Goal: Task Accomplishment & Management: Complete application form

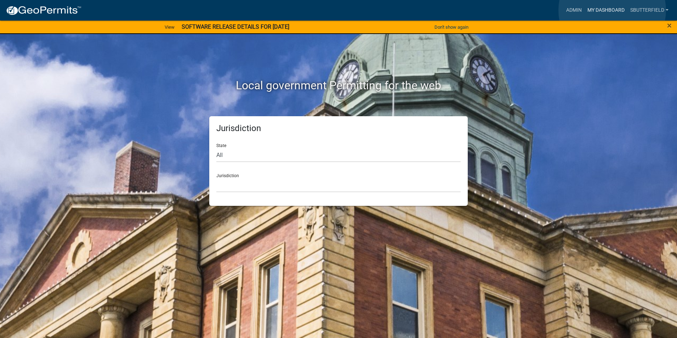
click at [612, 10] on link "My Dashboard" at bounding box center [605, 10] width 43 height 13
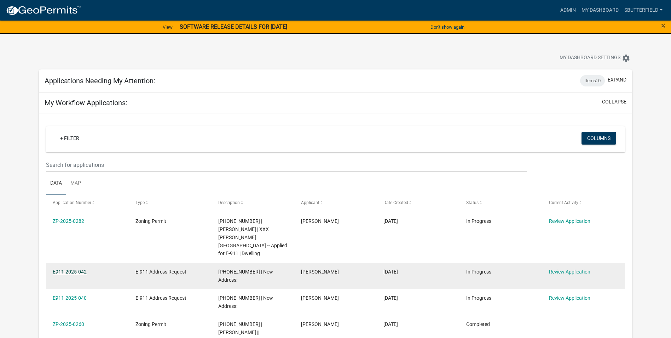
click at [81, 269] on link "E911-2025-042" at bounding box center [70, 272] width 34 height 6
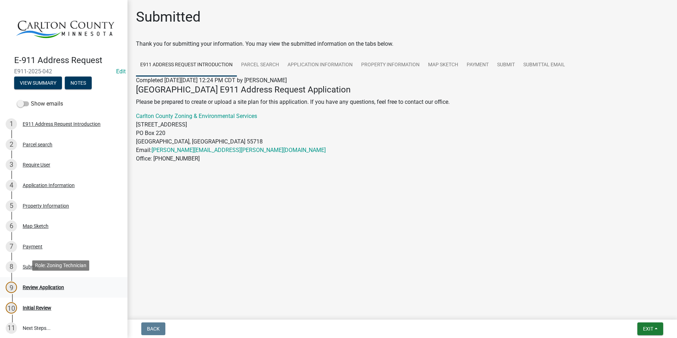
click at [59, 285] on div "Review Application" at bounding box center [43, 287] width 41 height 5
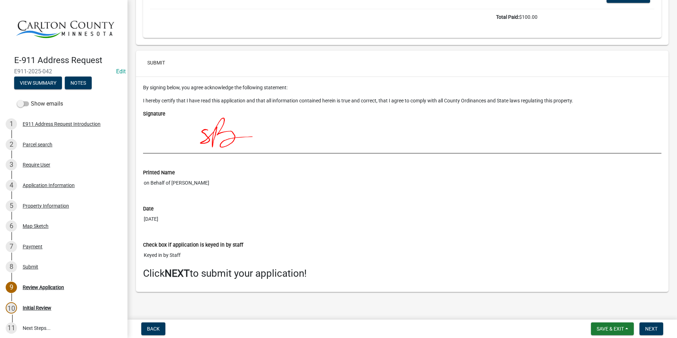
scroll to position [1991, 0]
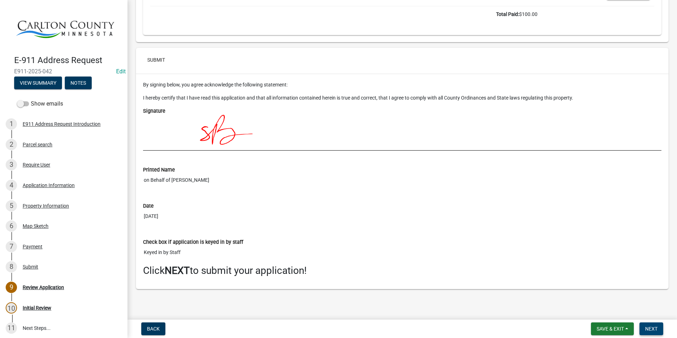
click at [655, 328] on span "Next" at bounding box center [651, 329] width 12 height 6
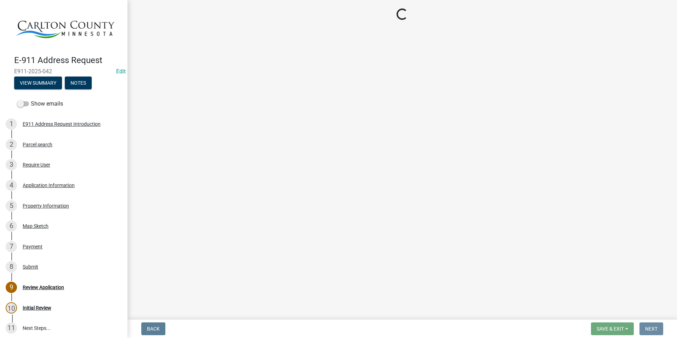
scroll to position [0, 0]
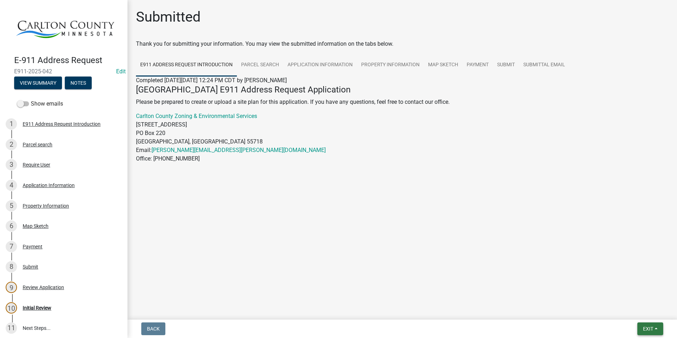
drag, startPoint x: 645, startPoint y: 327, endPoint x: 639, endPoint y: 326, distance: 6.9
click at [645, 327] on span "Exit" at bounding box center [648, 329] width 10 height 6
click at [632, 310] on button "Save & Exit" at bounding box center [634, 310] width 57 height 17
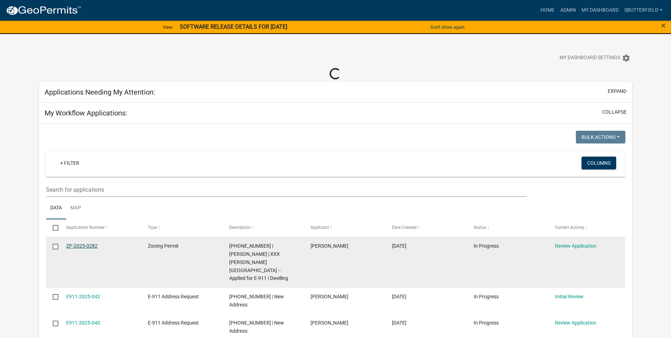
click at [82, 243] on link "ZP-2025-0282" at bounding box center [82, 246] width 32 height 6
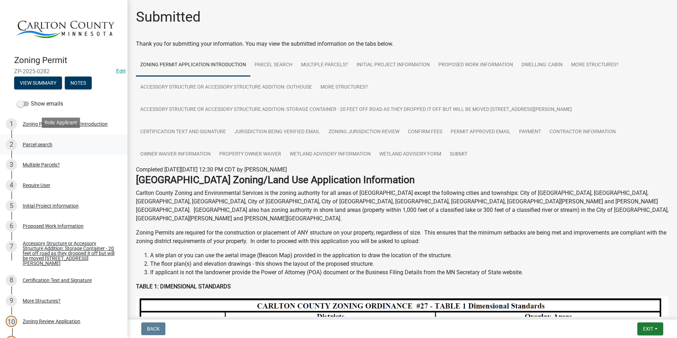
click at [42, 142] on div "Parcel search" at bounding box center [38, 144] width 30 height 5
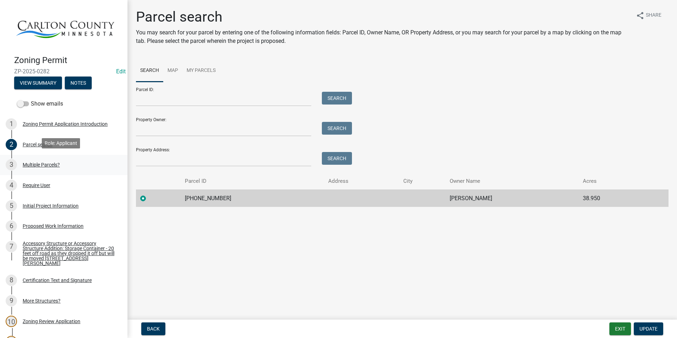
click at [40, 163] on div "Multiple Parcels?" at bounding box center [41, 164] width 37 height 5
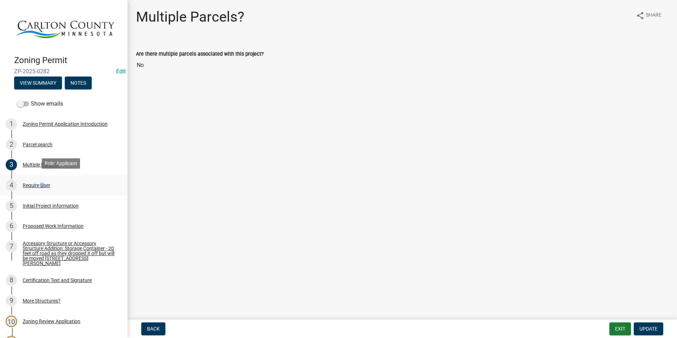
click at [40, 183] on div "Require User" at bounding box center [37, 185] width 28 height 5
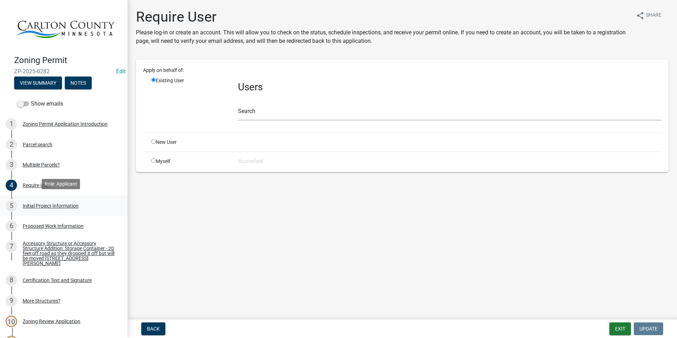
click at [64, 203] on div "Initial Project Information" at bounding box center [51, 205] width 56 height 5
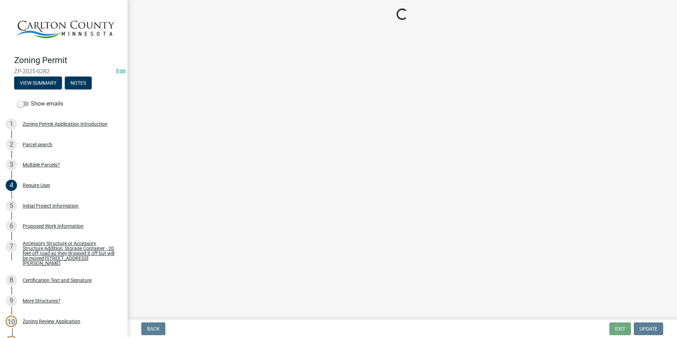
select select "987bd984-5dc8-4afc-b698-6bfa0e862c67"
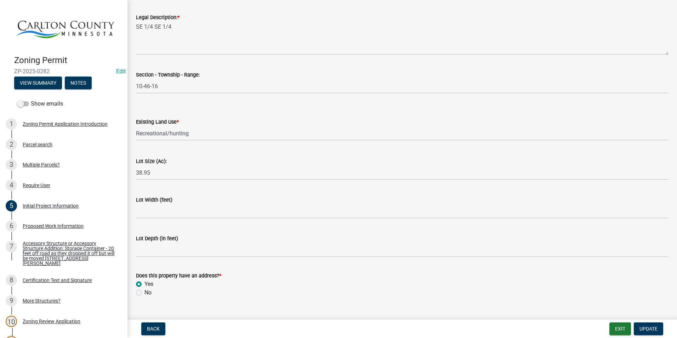
scroll to position [873, 0]
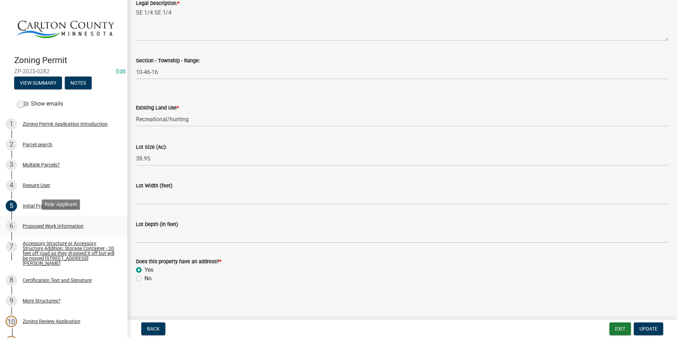
click at [60, 221] on div "6 Proposed Work Information" at bounding box center [61, 225] width 110 height 11
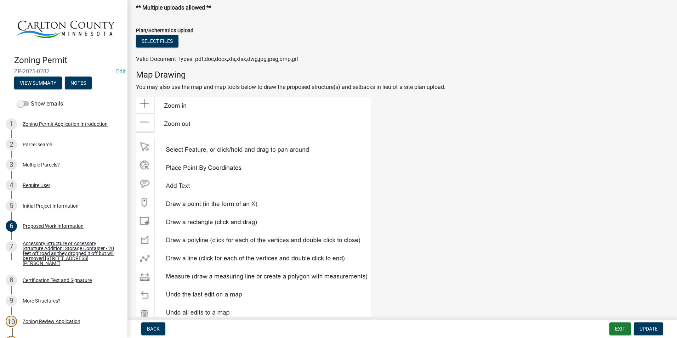
scroll to position [814, 0]
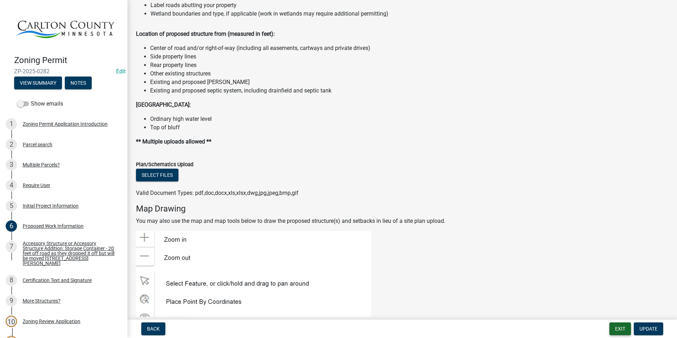
click at [626, 327] on button "Exit" at bounding box center [620, 328] width 22 height 13
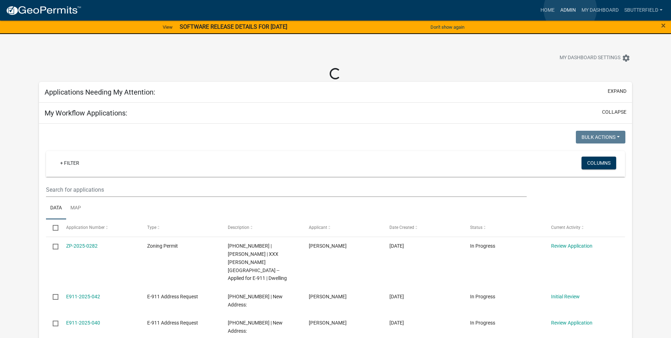
drag, startPoint x: 571, startPoint y: 9, endPoint x: 564, endPoint y: 11, distance: 6.5
click at [570, 9] on link "Admin" at bounding box center [568, 10] width 21 height 13
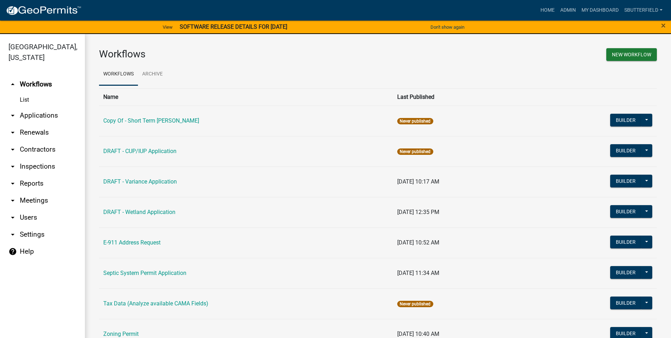
click at [33, 117] on link "arrow_drop_down Applications" at bounding box center [42, 115] width 85 height 17
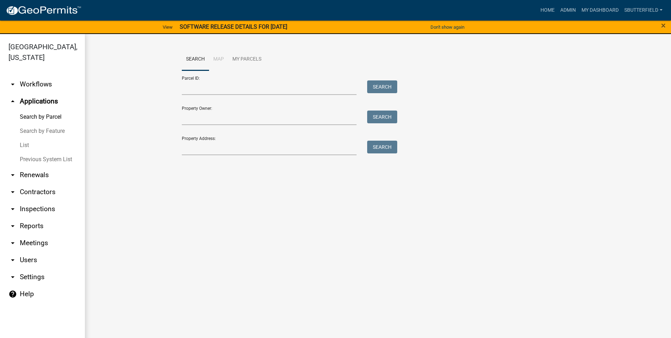
click at [26, 145] on link "List" at bounding box center [42, 145] width 85 height 14
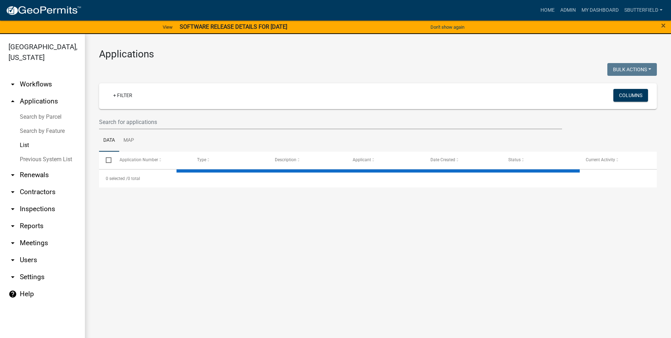
select select "1: 25"
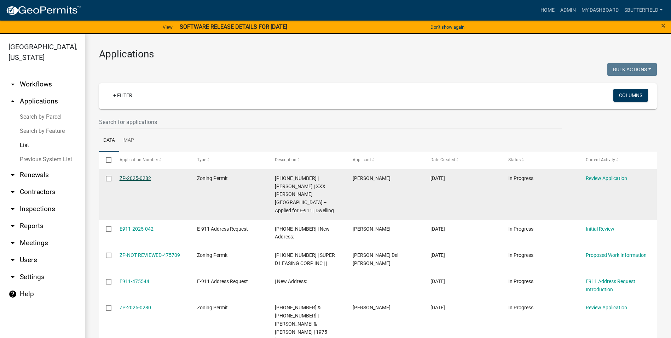
click at [147, 177] on link "ZP-2025-0282" at bounding box center [136, 178] width 32 height 6
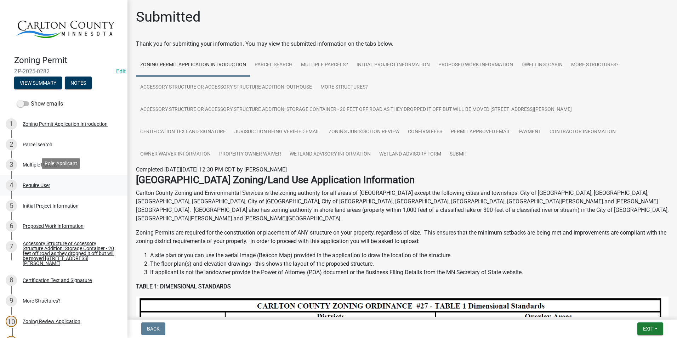
click at [38, 183] on div "Require User" at bounding box center [37, 185] width 28 height 5
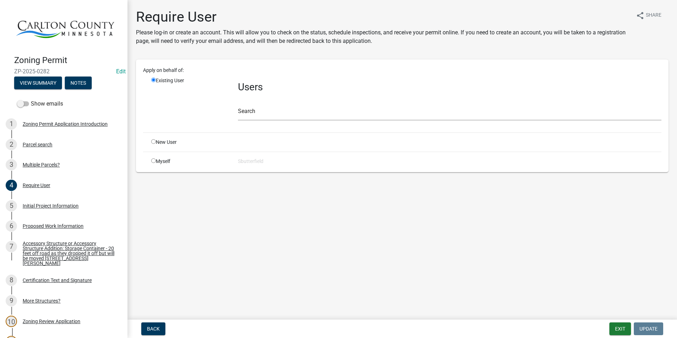
click at [153, 141] on input "radio" at bounding box center [153, 141] width 5 height 5
radio input "true"
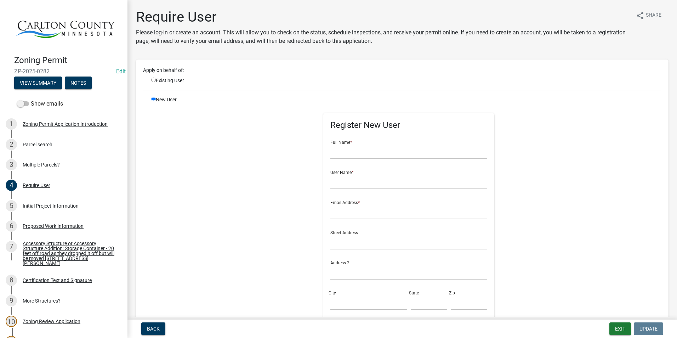
click at [152, 80] on div "Existing User" at bounding box center [189, 80] width 87 height 7
click at [154, 78] on input "radio" at bounding box center [153, 80] width 5 height 5
radio input "true"
radio input "false"
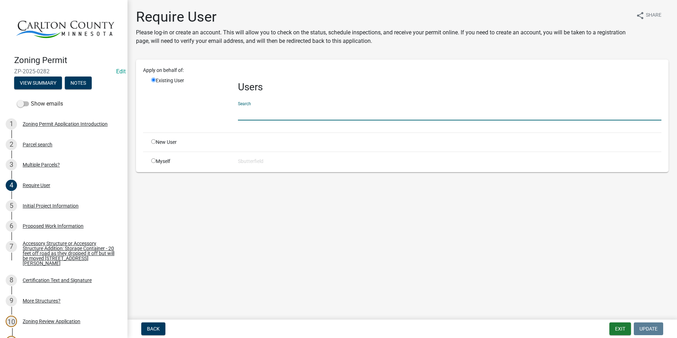
click at [266, 114] on input "text" at bounding box center [449, 113] width 423 height 15
type input "n"
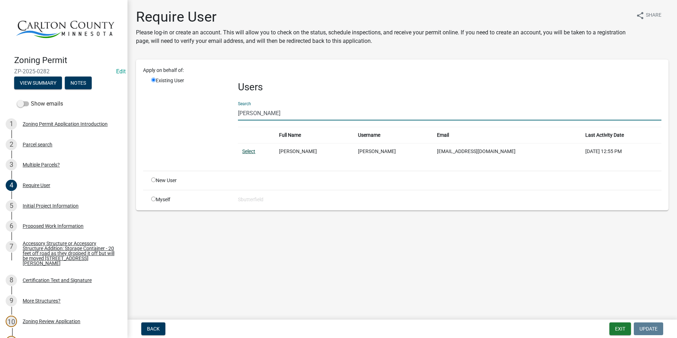
type input "[PERSON_NAME]"
click at [252, 148] on link "Select" at bounding box center [248, 151] width 13 height 6
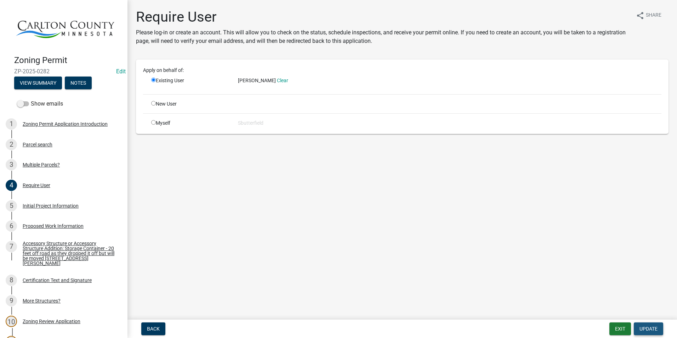
click at [655, 330] on span "Update" at bounding box center [648, 329] width 18 height 6
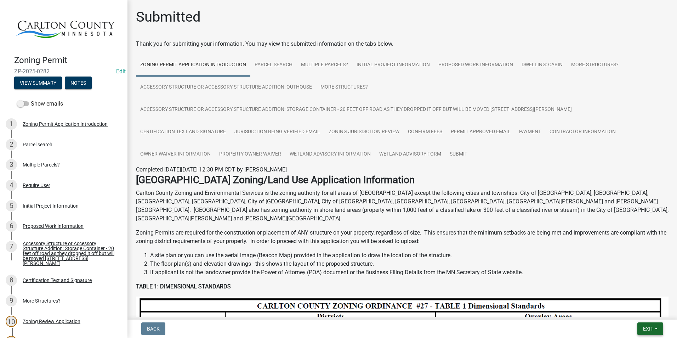
click at [640, 328] on button "Exit" at bounding box center [650, 328] width 26 height 13
click at [629, 310] on button "Save & Exit" at bounding box center [634, 310] width 57 height 17
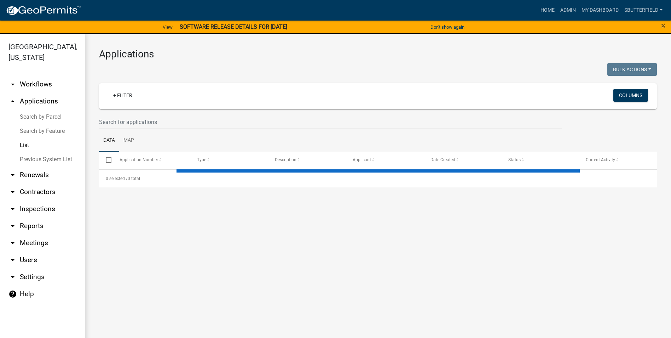
select select "1: 25"
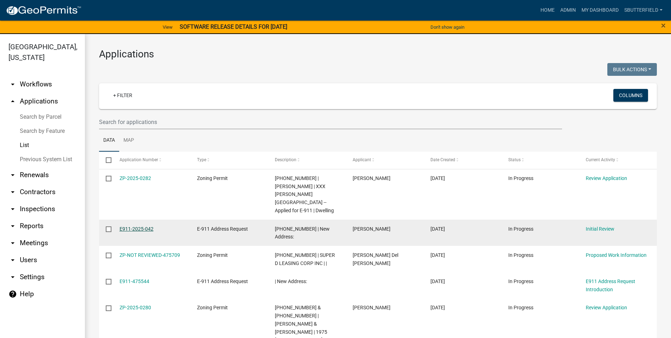
click at [145, 226] on link "E911-2025-042" at bounding box center [137, 229] width 34 height 6
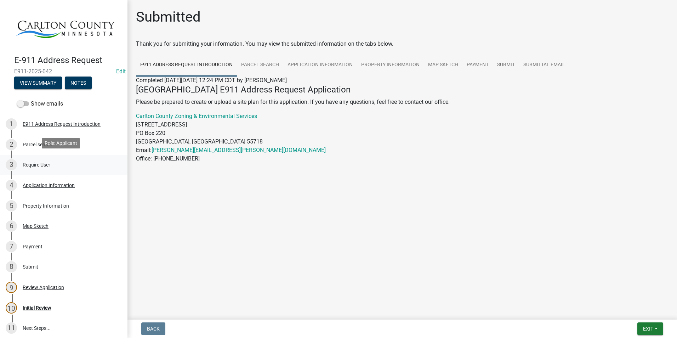
click at [46, 162] on div "Require User" at bounding box center [37, 164] width 28 height 5
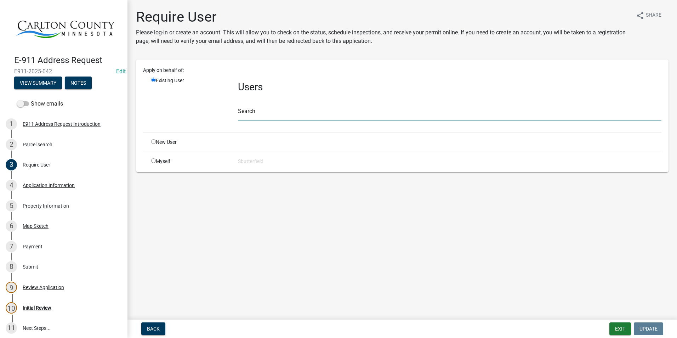
drag, startPoint x: 260, startPoint y: 110, endPoint x: 264, endPoint y: 109, distance: 4.3
click at [262, 109] on input "text" at bounding box center [449, 113] width 423 height 15
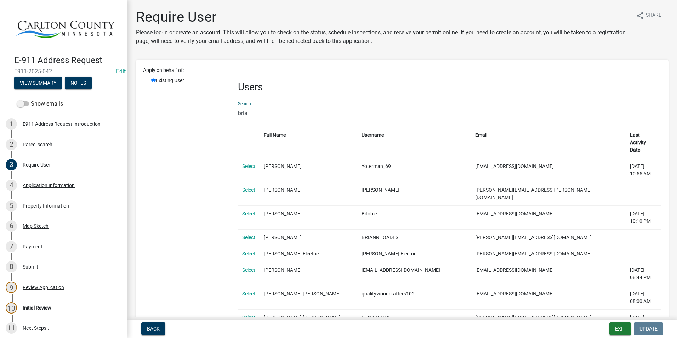
type input "[PERSON_NAME]"
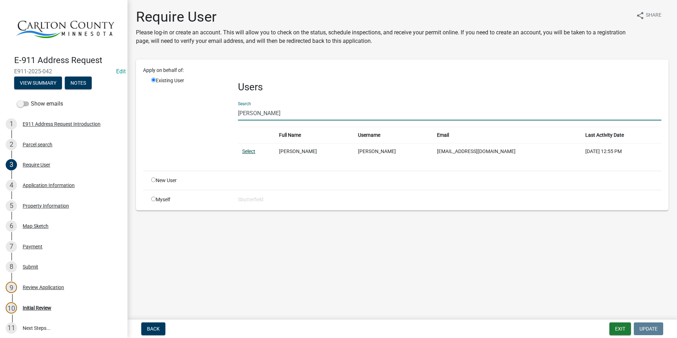
click at [248, 151] on link "Select" at bounding box center [248, 151] width 13 height 6
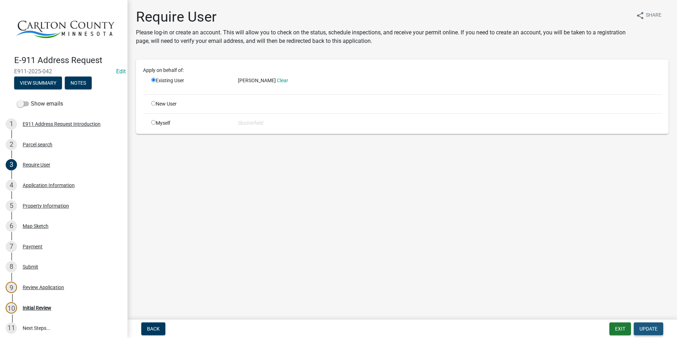
click at [645, 326] on span "Update" at bounding box center [648, 329] width 18 height 6
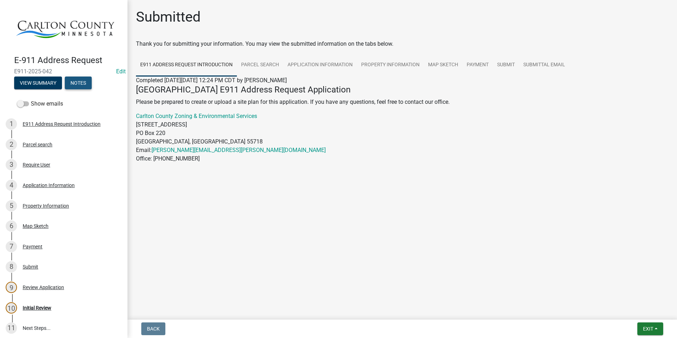
click at [81, 81] on button "Notes" at bounding box center [78, 82] width 27 height 13
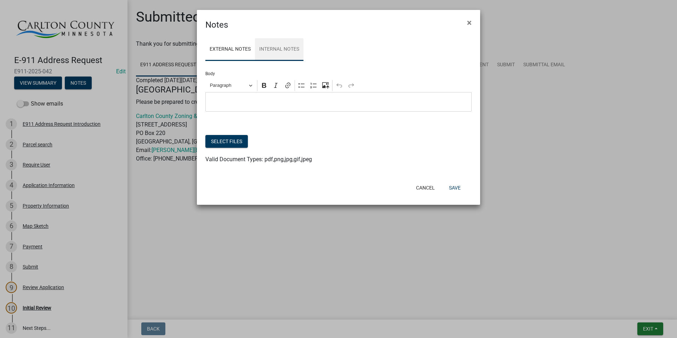
click at [283, 50] on link "Internal Notes" at bounding box center [279, 49] width 48 height 23
click at [234, 97] on div "Editor editing area: main. Press Alt+0 for help." at bounding box center [338, 101] width 266 height 19
click at [457, 189] on button "Save" at bounding box center [454, 187] width 23 height 13
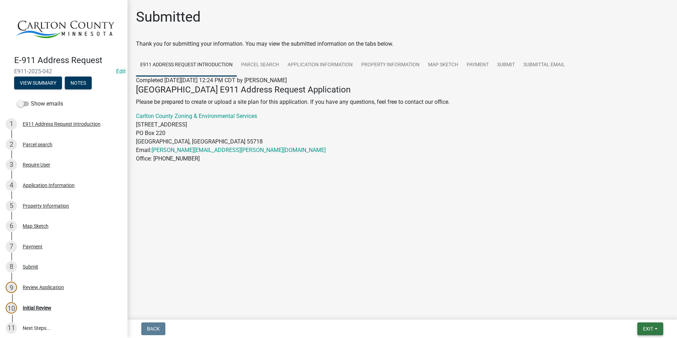
click at [646, 324] on button "Exit" at bounding box center [650, 328] width 26 height 13
click at [629, 308] on button "Save & Exit" at bounding box center [634, 310] width 57 height 17
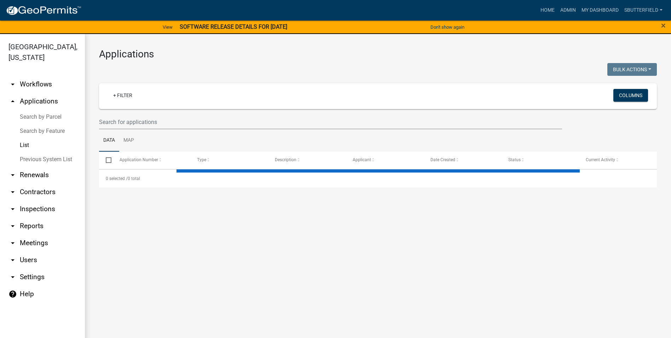
select select "1: 25"
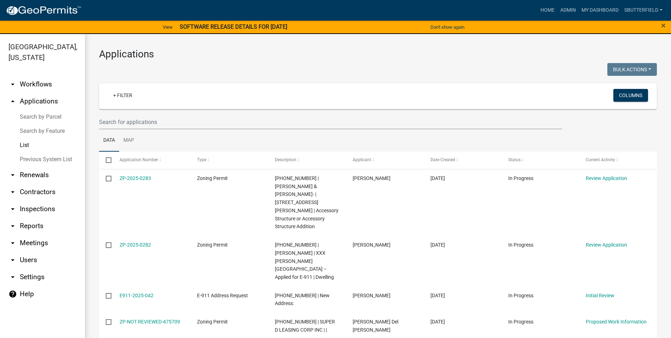
click at [32, 143] on link "List" at bounding box center [42, 145] width 85 height 14
click at [149, 120] on input "text" at bounding box center [330, 122] width 463 height 15
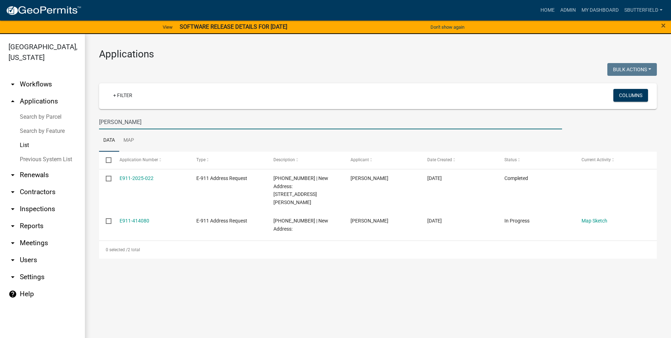
type input "[PERSON_NAME]"
click at [23, 142] on link "List" at bounding box center [42, 145] width 85 height 14
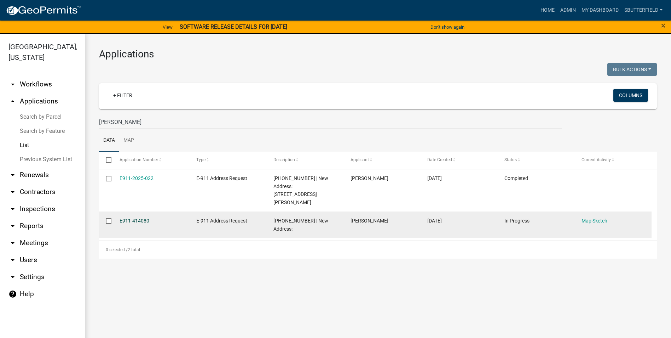
click at [134, 218] on link "E911-414080" at bounding box center [135, 221] width 30 height 6
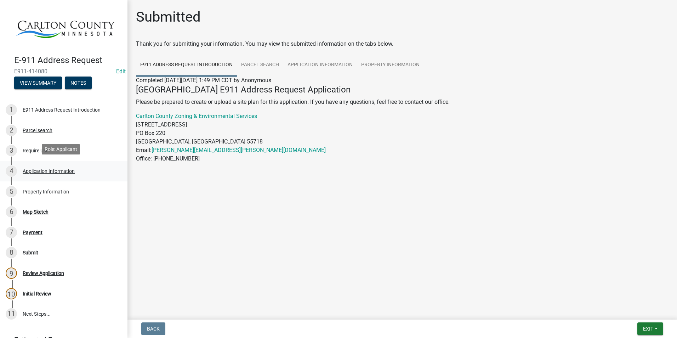
click at [61, 165] on div "4 Application Information" at bounding box center [61, 170] width 110 height 11
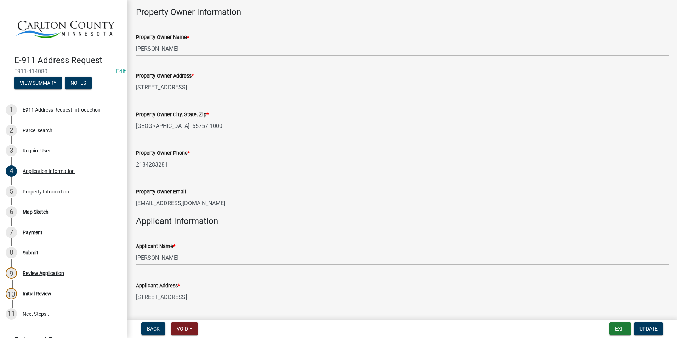
scroll to position [88, 0]
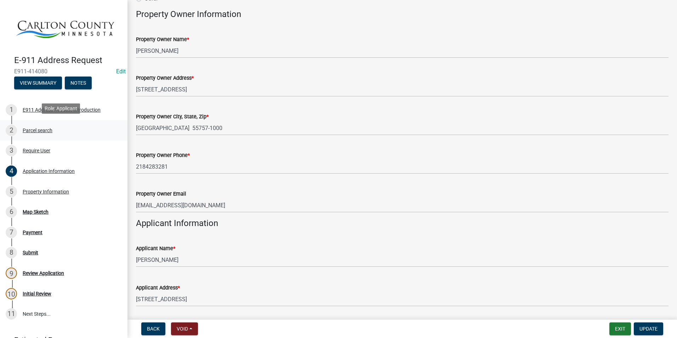
click at [43, 128] on div "Parcel search" at bounding box center [38, 130] width 30 height 5
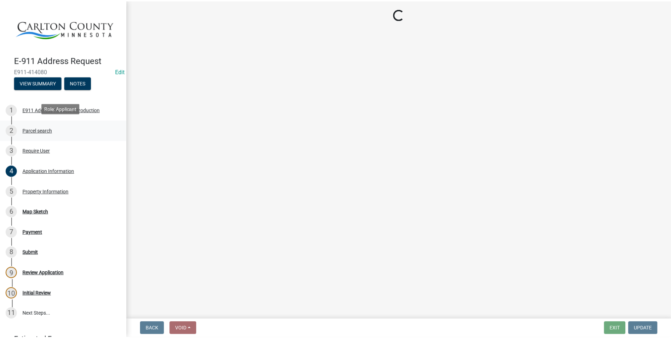
scroll to position [0, 0]
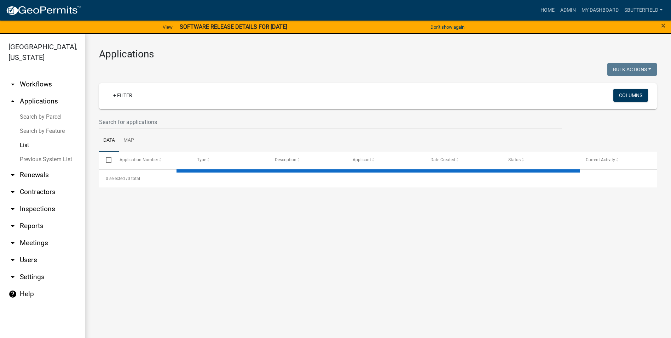
select select "1: 25"
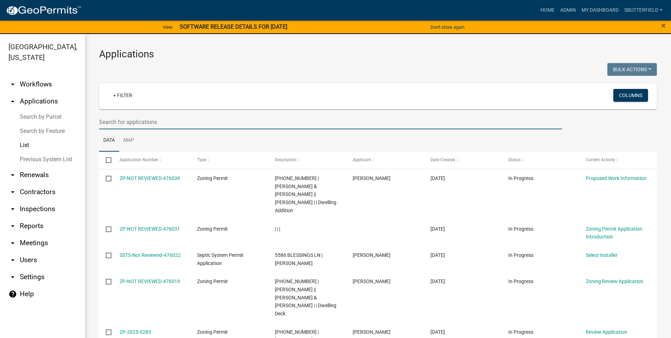
click at [141, 120] on input "text" at bounding box center [330, 122] width 463 height 15
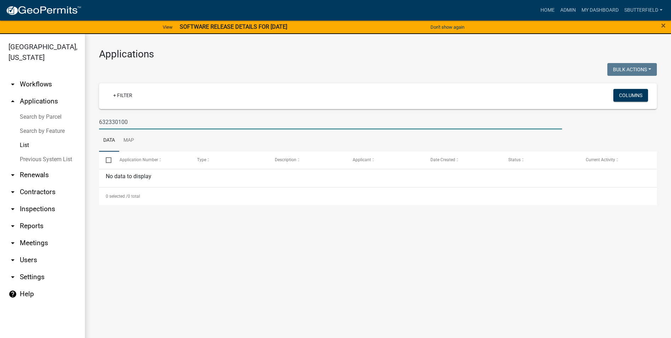
drag, startPoint x: 130, startPoint y: 122, endPoint x: 76, endPoint y: 125, distance: 53.5
click at [76, 125] on div "[GEOGRAPHIC_DATA], [US_STATE] arrow_drop_down Workflows List arrow_drop_up Appl…" at bounding box center [335, 190] width 671 height 312
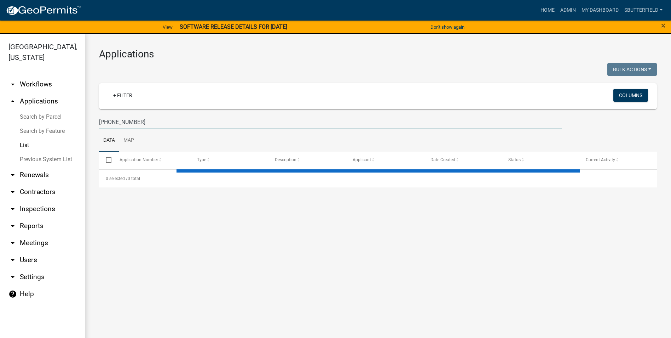
type input "[PHONE_NUMBER]"
select select "1: 25"
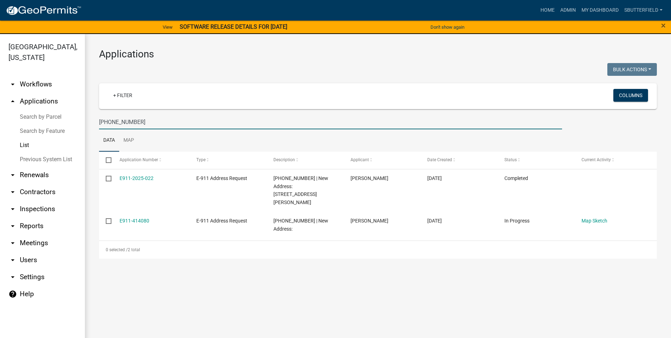
click at [24, 144] on link "List" at bounding box center [42, 145] width 85 height 14
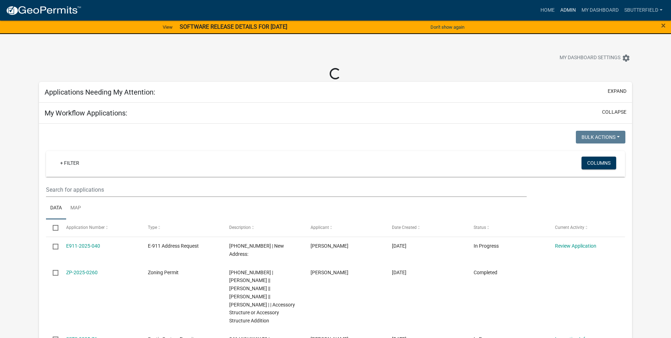
click at [570, 10] on link "Admin" at bounding box center [568, 10] width 21 height 13
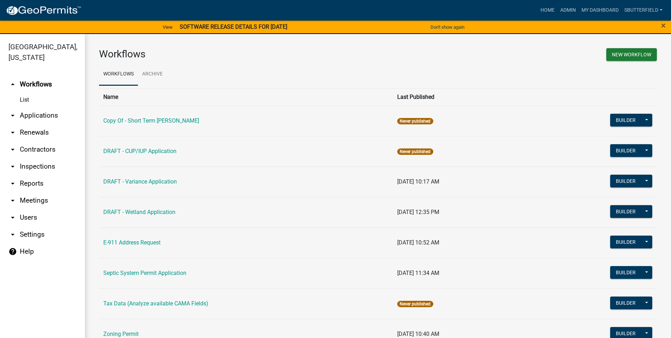
click at [13, 114] on icon "arrow_drop_down" at bounding box center [12, 115] width 8 height 8
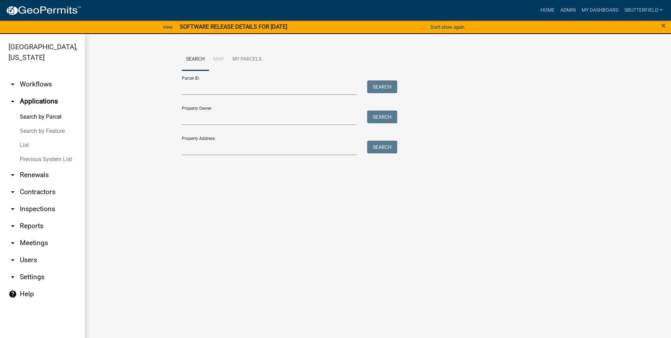
click at [37, 147] on link "List" at bounding box center [42, 145] width 85 height 14
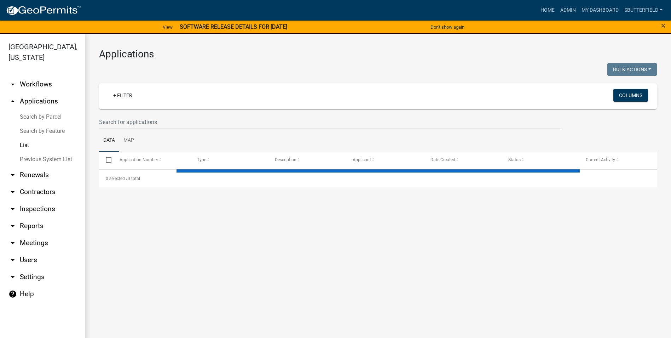
select select "1: 25"
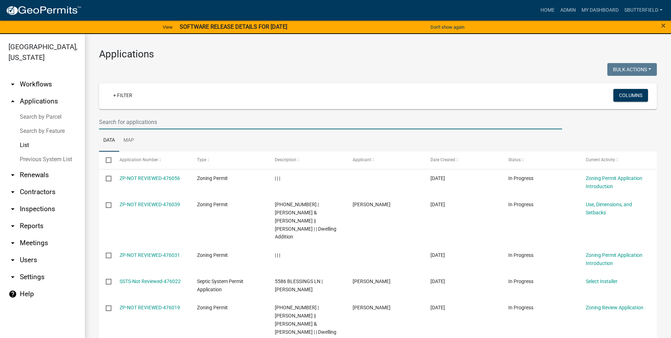
click at [164, 122] on input "text" at bounding box center [330, 122] width 463 height 15
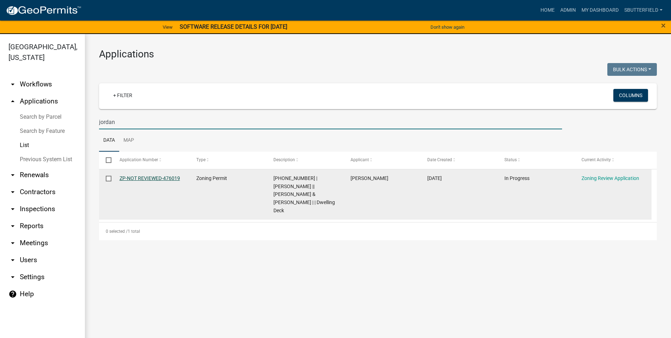
type input "jordan"
click at [169, 176] on link "ZP-NOT REVIEWED-476019" at bounding box center [150, 178] width 61 height 6
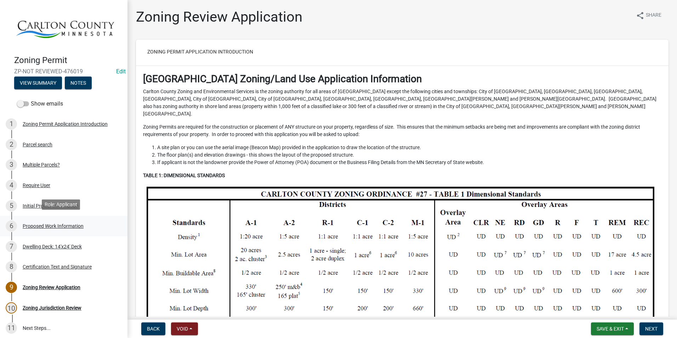
click at [42, 220] on div "6 Proposed Work Information" at bounding box center [61, 225] width 110 height 11
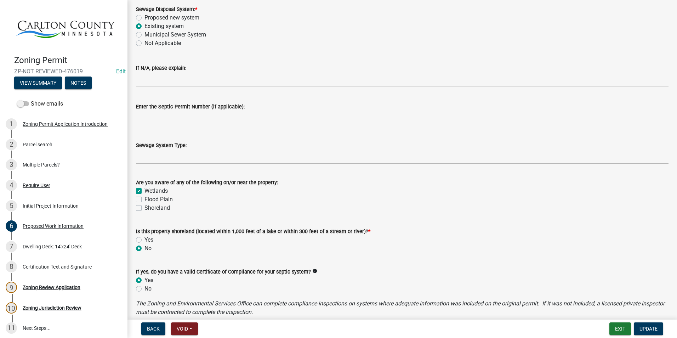
scroll to position [319, 0]
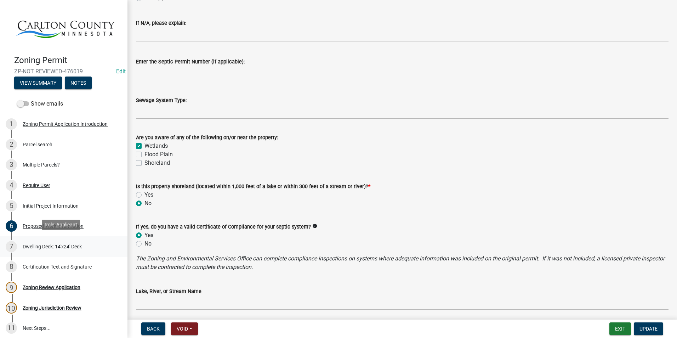
click at [61, 244] on div "Dwelling Deck: 14'x24' Deck" at bounding box center [52, 246] width 59 height 5
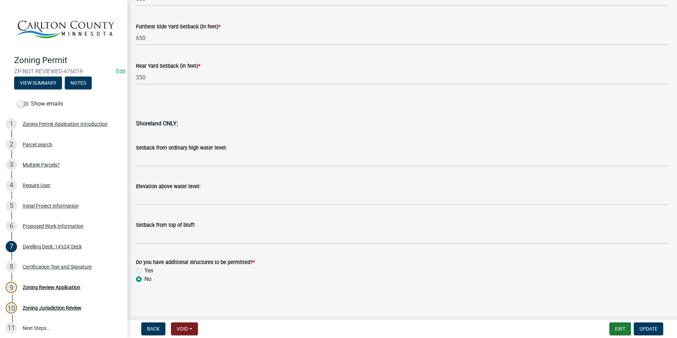
scroll to position [669, 0]
click at [79, 76] on button "Notes" at bounding box center [78, 82] width 27 height 13
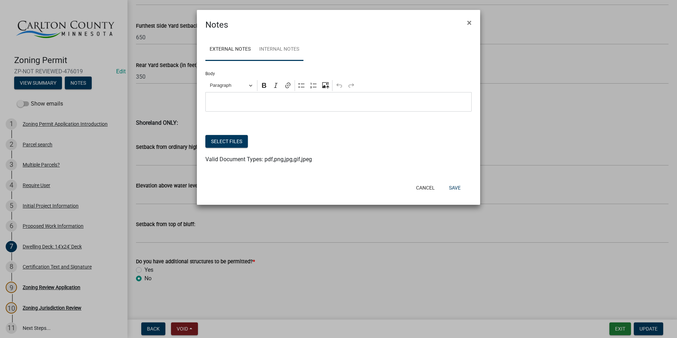
click at [281, 47] on link "Internal Notes" at bounding box center [279, 49] width 48 height 23
click at [227, 96] on div "Editor editing area: main. Press Alt+0 for help." at bounding box center [338, 101] width 266 height 19
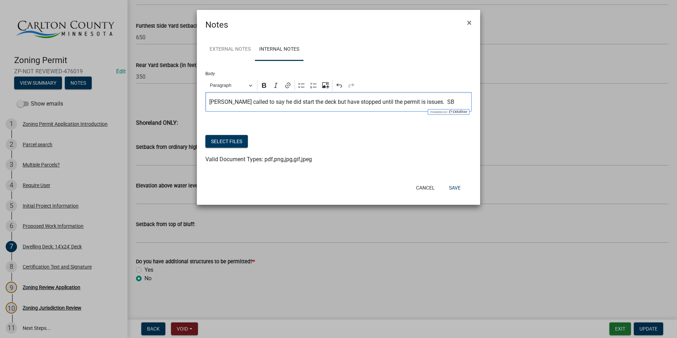
click at [208, 103] on div "Jordan called to say he did start the deck but have stopped until the permit is…" at bounding box center [338, 101] width 266 height 19
click at [462, 190] on button "Save" at bounding box center [454, 187] width 23 height 13
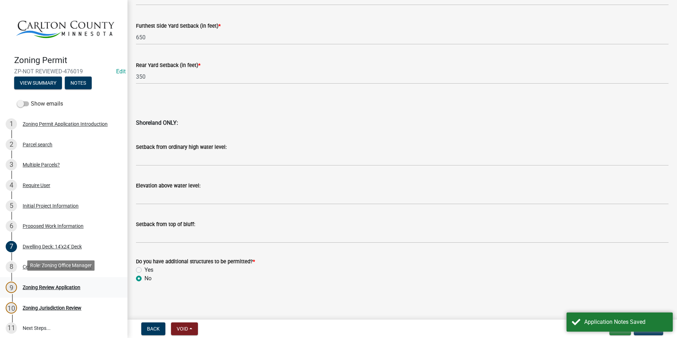
click at [64, 285] on div "Zoning Review Application" at bounding box center [52, 287] width 58 height 5
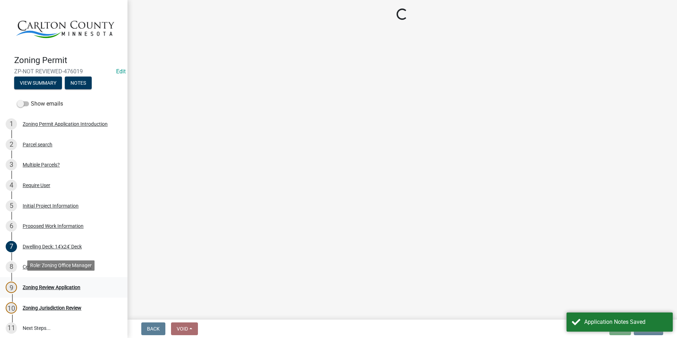
scroll to position [0, 0]
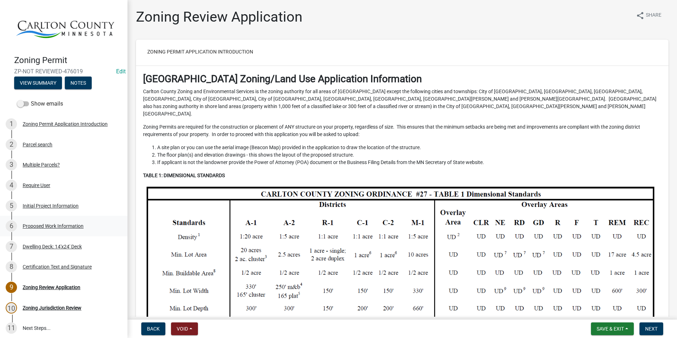
click at [44, 220] on div "6 Proposed Work Information" at bounding box center [61, 225] width 110 height 11
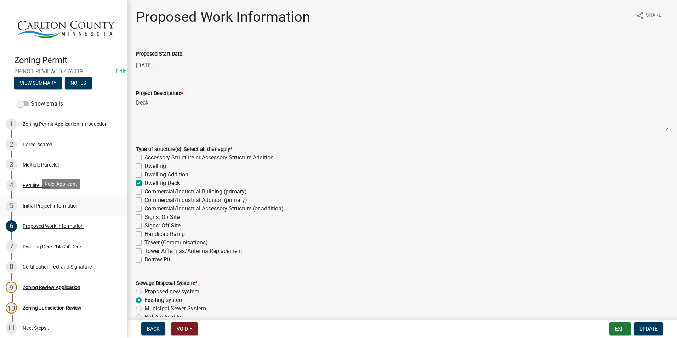
click at [57, 203] on div "Initial Project Information" at bounding box center [51, 205] width 56 height 5
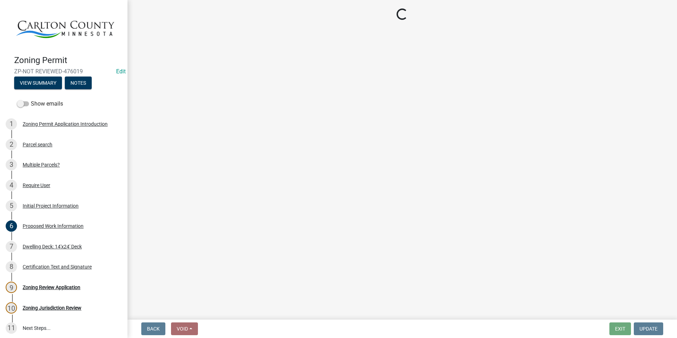
select select "33d21d3a-ebb3-419e-8315-ef7213d04586"
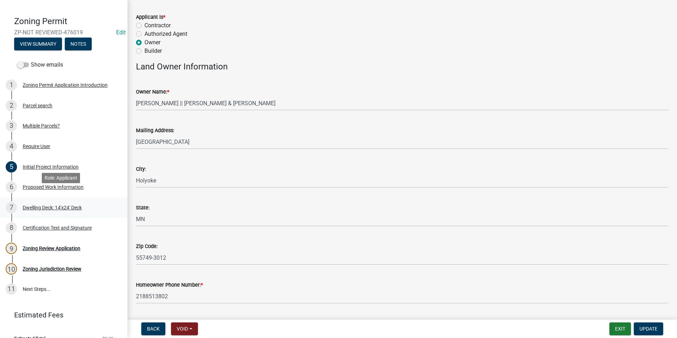
scroll to position [48, 0]
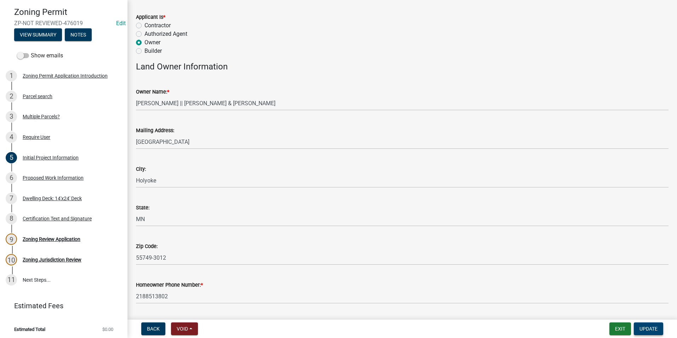
click at [647, 327] on span "Update" at bounding box center [648, 329] width 18 height 6
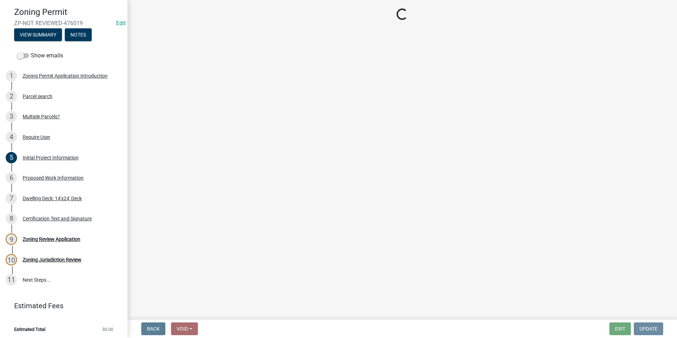
scroll to position [0, 0]
click at [68, 236] on div "Zoning Review Application" at bounding box center [52, 238] width 58 height 5
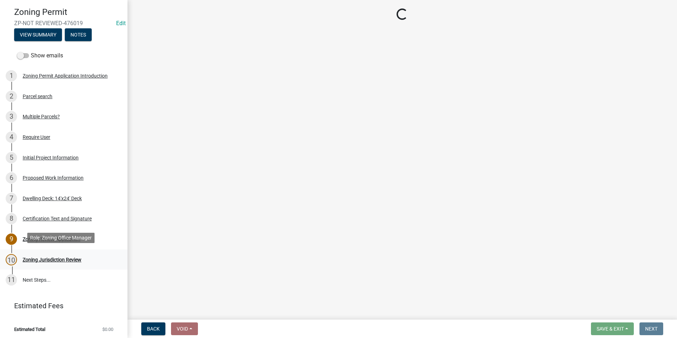
click at [62, 257] on div "Zoning Jurisdiction Review" at bounding box center [52, 259] width 59 height 5
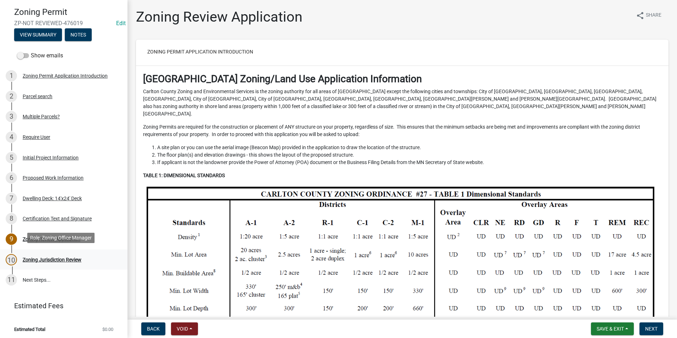
click at [61, 257] on div "Zoning Jurisdiction Review" at bounding box center [52, 259] width 59 height 5
drag, startPoint x: 59, startPoint y: 255, endPoint x: 63, endPoint y: 258, distance: 5.0
click at [63, 258] on div "Zoning Jurisdiction Review" at bounding box center [52, 259] width 59 height 5
click at [654, 326] on button "Next" at bounding box center [651, 328] width 24 height 13
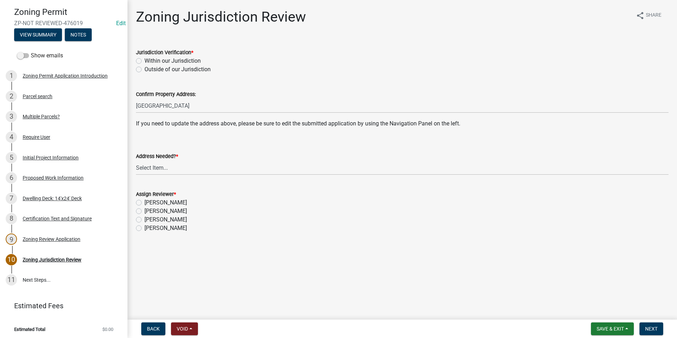
click at [144, 60] on label "Within our Jurisdiction" at bounding box center [172, 61] width 56 height 8
click at [144, 60] on input "Within our Jurisdiction" at bounding box center [146, 59] width 5 height 5
radio input "true"
click at [161, 168] on select "Select Item... Yes No" at bounding box center [402, 167] width 532 height 15
click at [136, 160] on select "Select Item... Yes No" at bounding box center [402, 167] width 532 height 15
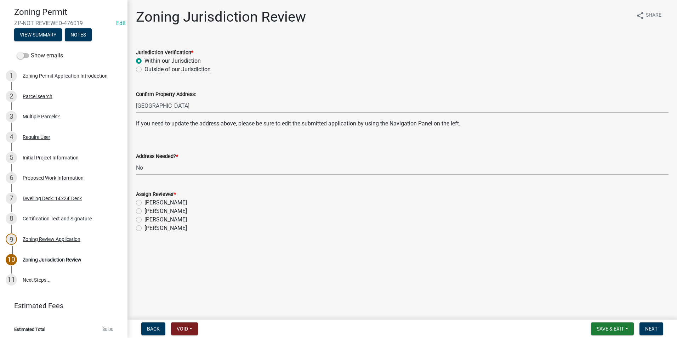
select select "aade736b-b8ba-42e5-ae4c-e00a265c1909"
click at [144, 212] on label "[PERSON_NAME]" at bounding box center [165, 211] width 42 height 8
click at [144, 211] on input "[PERSON_NAME]" at bounding box center [146, 209] width 5 height 5
radio input "true"
click at [654, 326] on span "Next" at bounding box center [651, 329] width 12 height 6
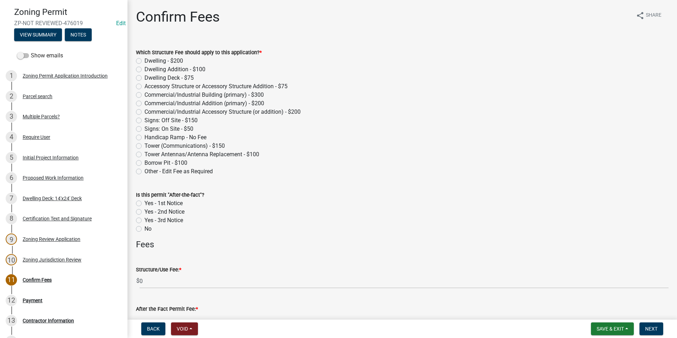
click at [144, 76] on label "Dwelling Deck - $75" at bounding box center [168, 78] width 49 height 8
click at [144, 76] on input "Dwelling Deck - $75" at bounding box center [146, 76] width 5 height 5
radio input "true"
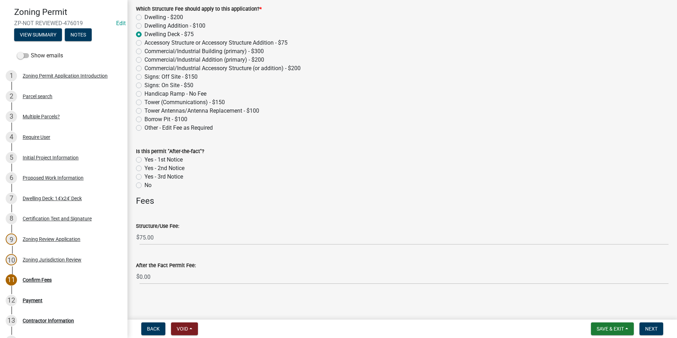
scroll to position [45, 0]
click at [654, 326] on span "Next" at bounding box center [651, 329] width 12 height 6
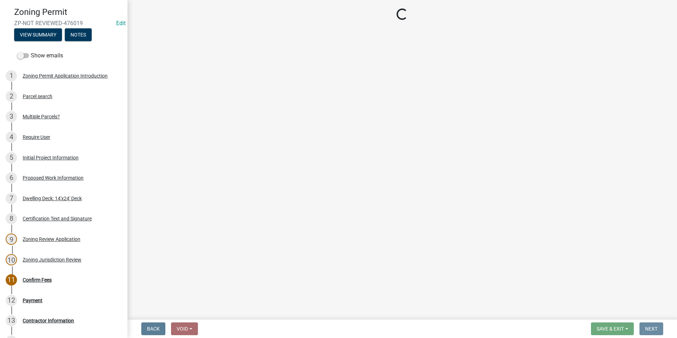
scroll to position [0, 0]
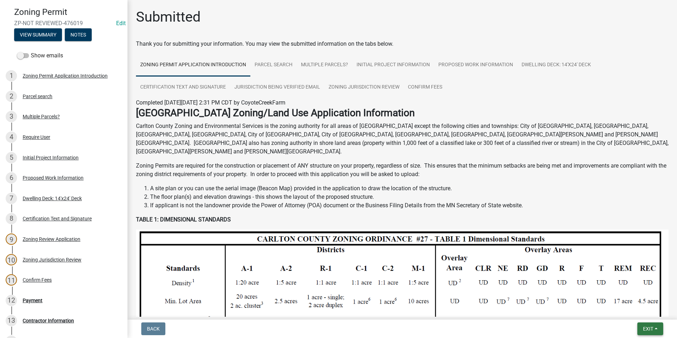
click at [648, 328] on span "Exit" at bounding box center [648, 329] width 10 height 6
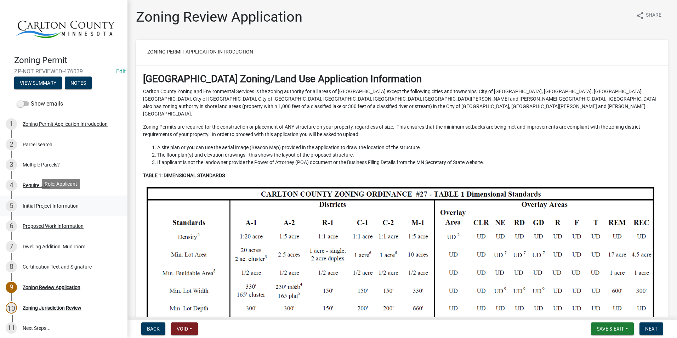
click at [47, 205] on div "Initial Project Information" at bounding box center [51, 205] width 56 height 5
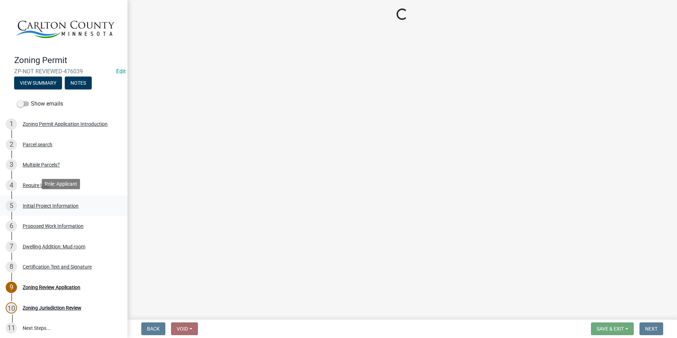
select select "33d21d3a-ebb3-419e-8315-ef7213d04586"
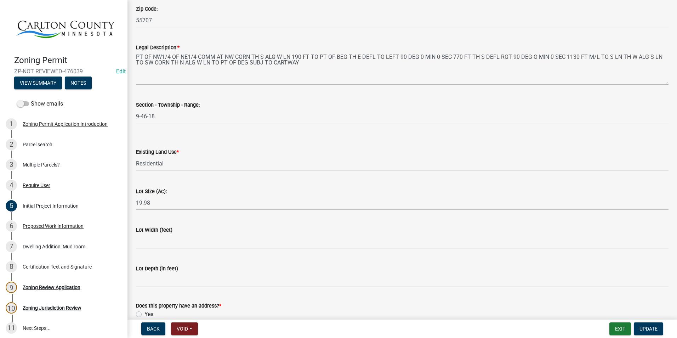
scroll to position [892, 0]
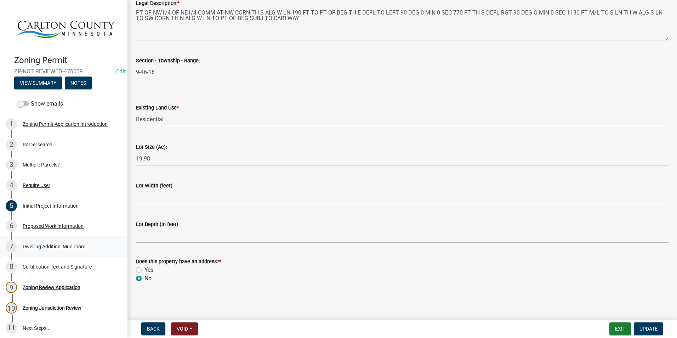
click at [58, 244] on div "Dwelling Addition: Mud room" at bounding box center [54, 246] width 63 height 5
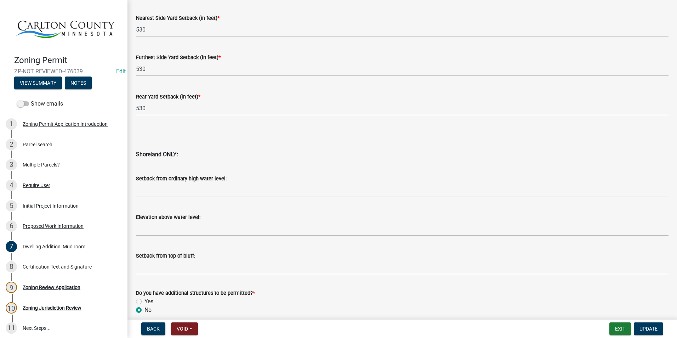
scroll to position [669, 0]
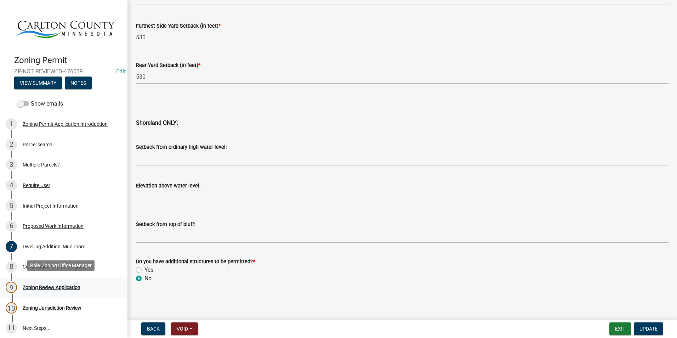
click at [67, 285] on div "Zoning Review Application" at bounding box center [52, 287] width 58 height 5
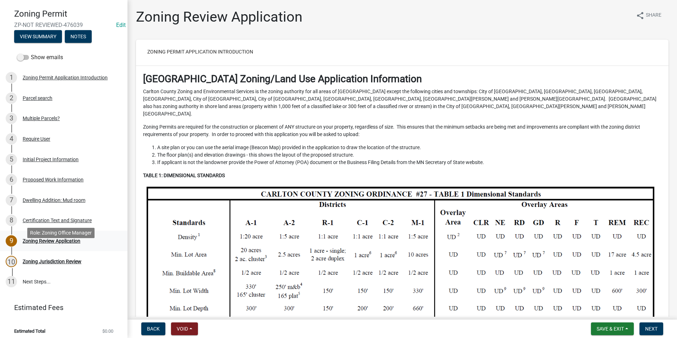
scroll to position [48, 0]
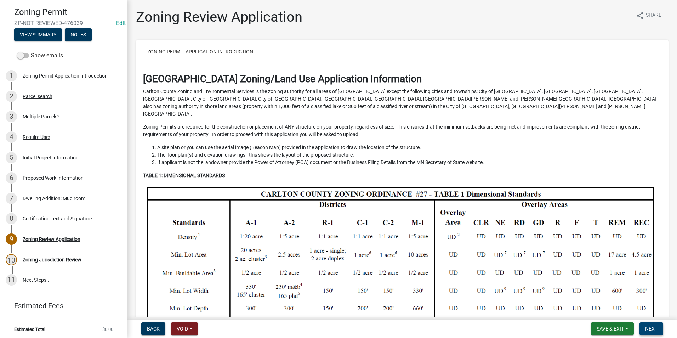
click at [657, 327] on span "Next" at bounding box center [651, 329] width 12 height 6
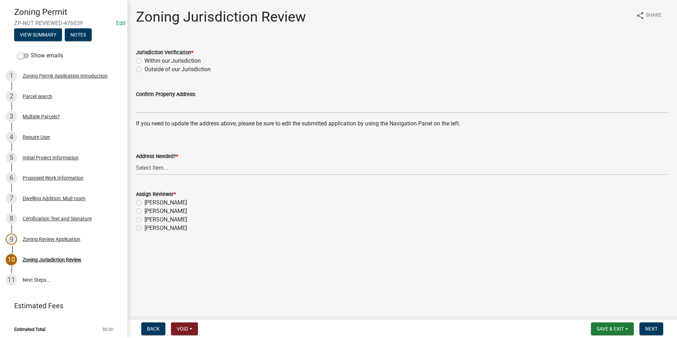
click at [144, 62] on label "Within our Jurisdiction" at bounding box center [172, 61] width 56 height 8
click at [144, 61] on input "Within our Jurisdiction" at bounding box center [146, 59] width 5 height 5
radio input "true"
click at [162, 166] on select "Select Item... Yes No" at bounding box center [402, 167] width 532 height 15
click at [136, 160] on select "Select Item... Yes No" at bounding box center [402, 167] width 532 height 15
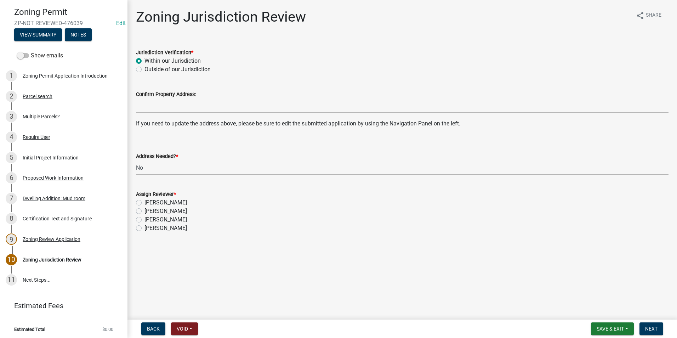
select select "aade736b-b8ba-42e5-ae4c-e00a265c1909"
click at [144, 211] on label "[PERSON_NAME]" at bounding box center [165, 211] width 42 height 8
click at [144, 211] on input "[PERSON_NAME]" at bounding box center [146, 209] width 5 height 5
radio input "true"
click at [652, 326] on span "Next" at bounding box center [651, 329] width 12 height 6
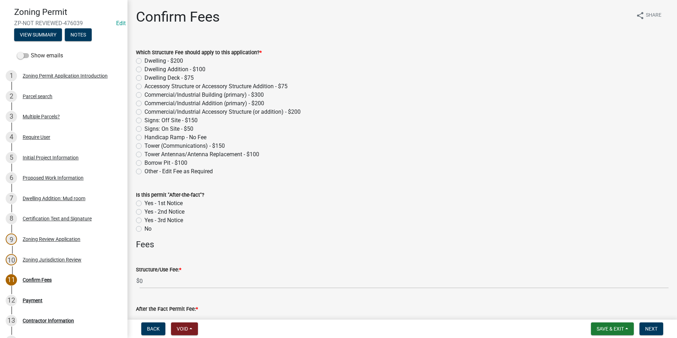
click at [144, 68] on label "Dwelling Addition - $100" at bounding box center [174, 69] width 61 height 8
click at [144, 68] on input "Dwelling Addition - $100" at bounding box center [146, 67] width 5 height 5
radio input "true"
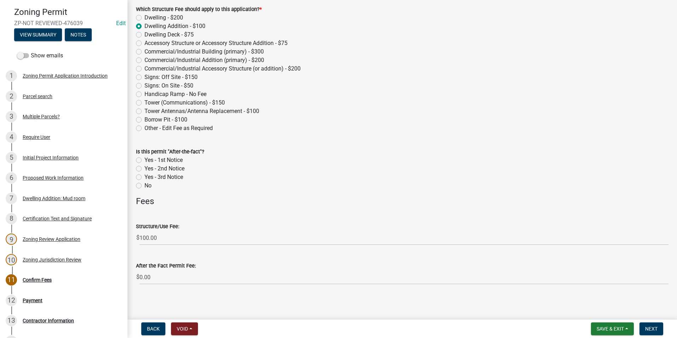
scroll to position [45, 0]
click at [144, 157] on label "Yes - 1st Notice" at bounding box center [163, 158] width 38 height 8
click at [144, 157] on input "Yes - 1st Notice" at bounding box center [146, 156] width 5 height 5
radio input "true"
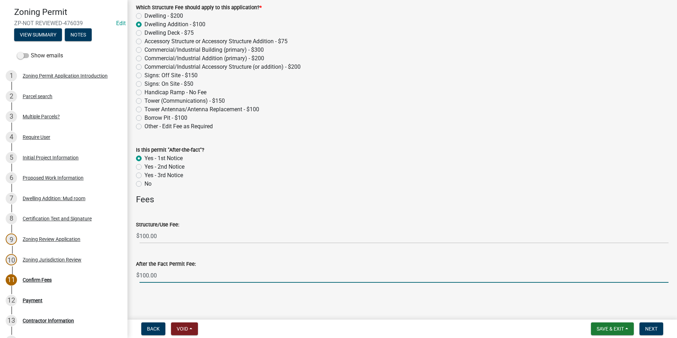
drag, startPoint x: 165, startPoint y: 276, endPoint x: 137, endPoint y: 274, distance: 27.7
click at [137, 274] on div "$ 100.00" at bounding box center [402, 275] width 532 height 15
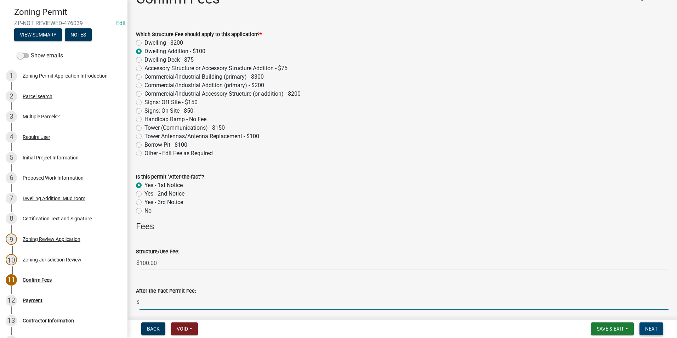
click at [652, 326] on span "Next" at bounding box center [651, 329] width 12 height 6
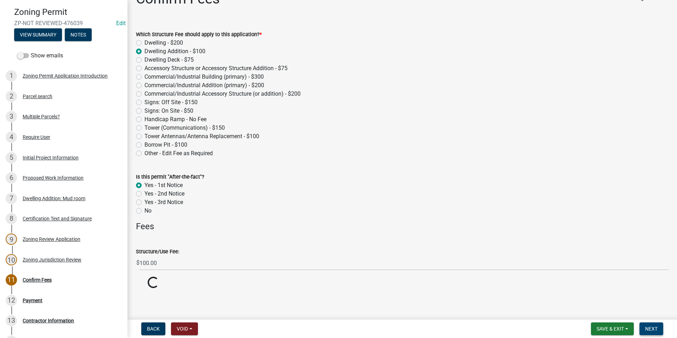
scroll to position [45, 0]
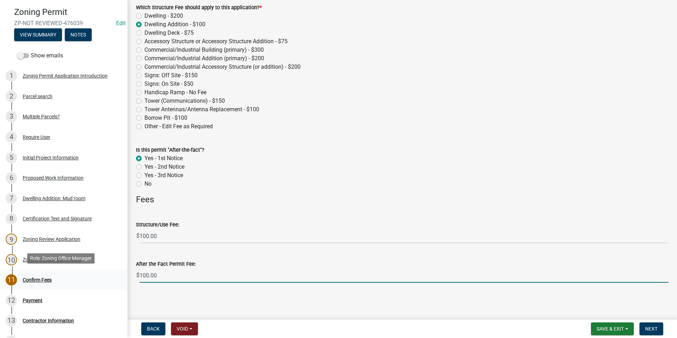
click at [118, 270] on div "Zoning Permit ZP-NOT REVIEWED-476039 Edit View Summary Notes Show emails 1 Zoni…" at bounding box center [338, 169] width 677 height 338
type input "0.00"
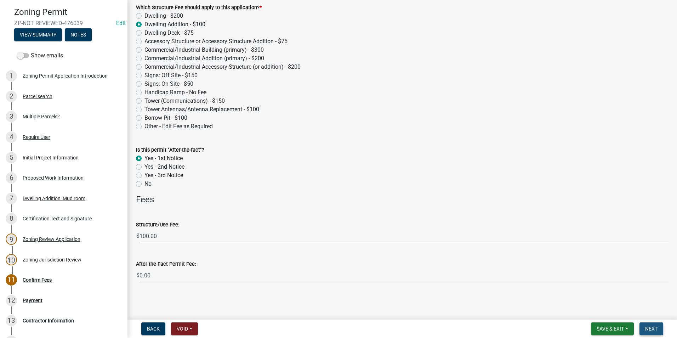
drag, startPoint x: 647, startPoint y: 325, endPoint x: 643, endPoint y: 324, distance: 3.6
click at [646, 325] on button "Next" at bounding box center [651, 328] width 24 height 13
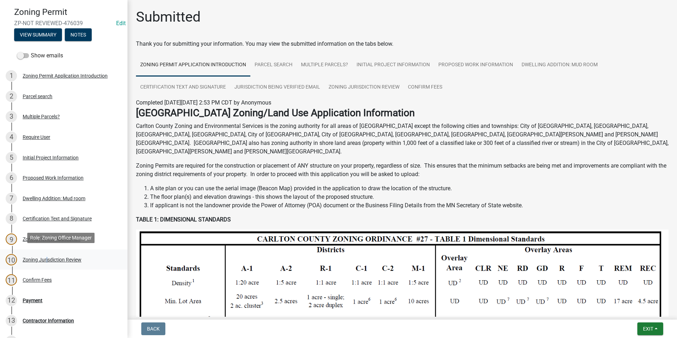
click at [46, 259] on div "Zoning Jurisdiction Review" at bounding box center [52, 259] width 59 height 5
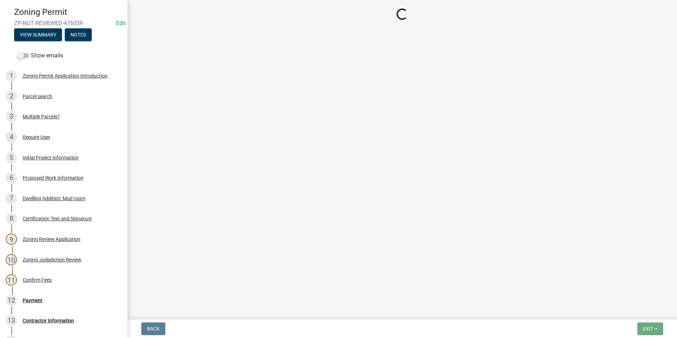
select select "aade736b-b8ba-42e5-ae4c-e00a265c1909"
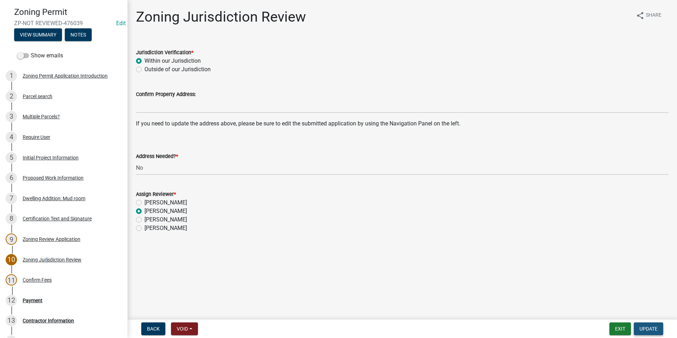
click at [650, 328] on span "Update" at bounding box center [648, 329] width 18 height 6
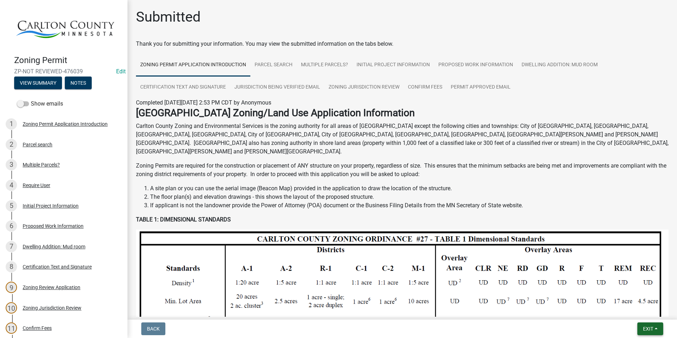
click at [641, 327] on button "Exit" at bounding box center [650, 328] width 26 height 13
click at [632, 310] on button "Save & Exit" at bounding box center [634, 310] width 57 height 17
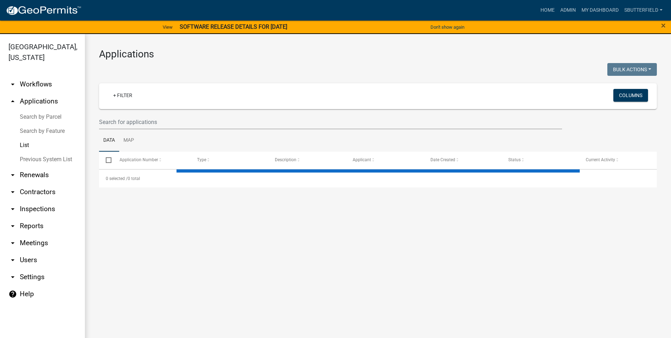
select select "1: 25"
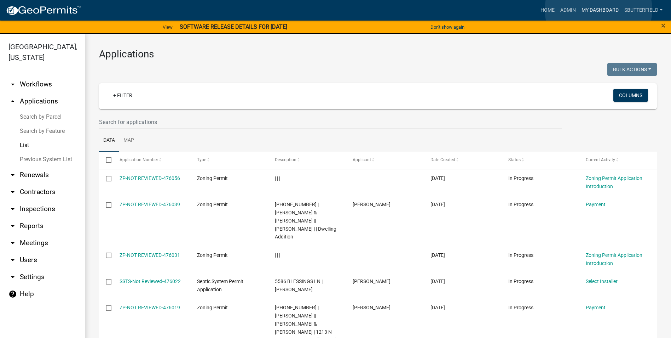
click at [599, 10] on link "My Dashboard" at bounding box center [600, 10] width 43 height 13
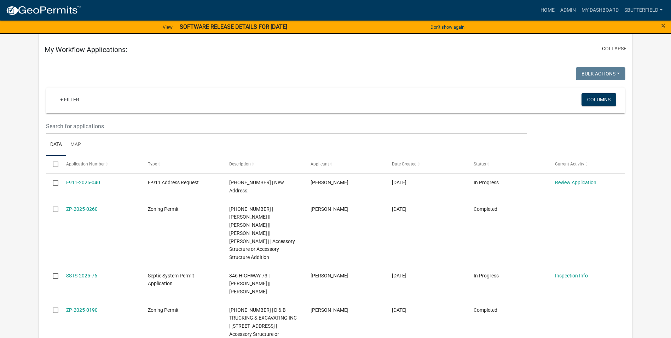
scroll to position [71, 0]
